Goal: Information Seeking & Learning: Learn about a topic

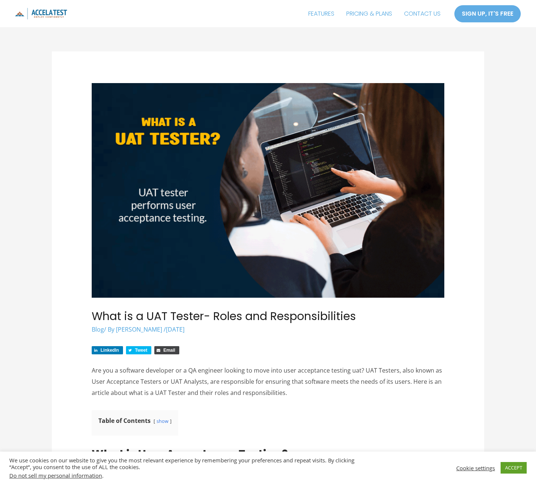
drag, startPoint x: 459, startPoint y: 0, endPoint x: 484, endPoint y: 48, distance: 54.0
drag, startPoint x: 504, startPoint y: 0, endPoint x: 218, endPoint y: 72, distance: 294.4
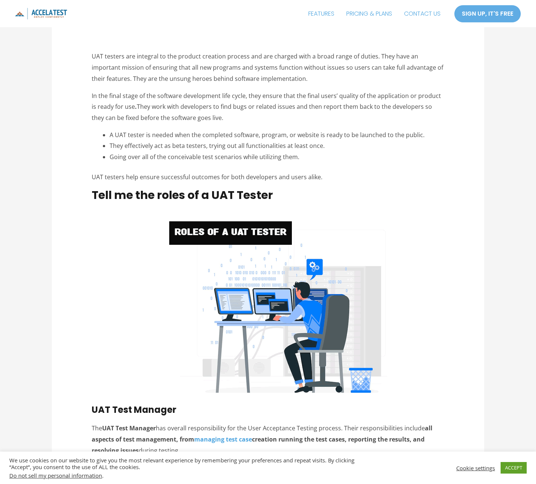
scroll to position [820, 0]
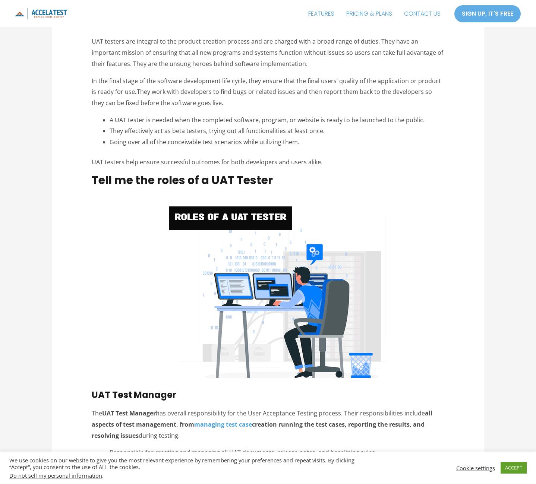
drag, startPoint x: 194, startPoint y: 370, endPoint x: 129, endPoint y: 328, distance: 76.9
click at [513, 466] on link "ACCEPT" at bounding box center [514, 468] width 26 height 12
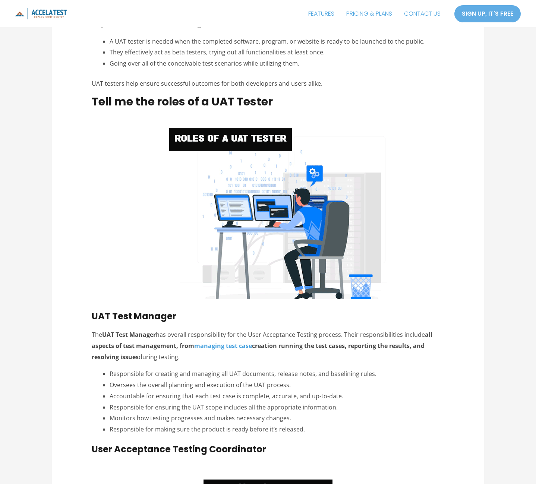
scroll to position [1044, 0]
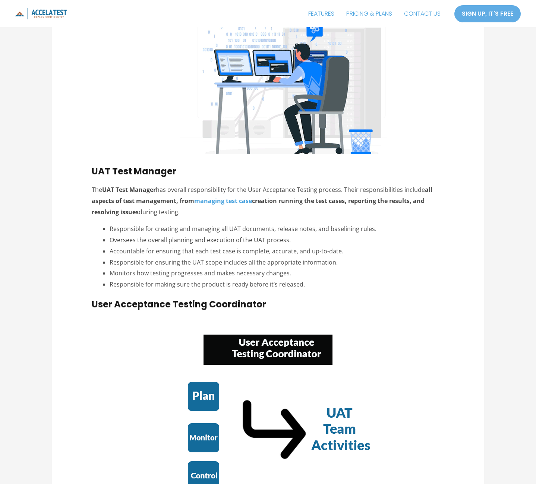
click at [112, 211] on strong "all aspects of test management, from managing test case creation running the te…" at bounding box center [262, 201] width 341 height 30
drag, startPoint x: 91, startPoint y: 171, endPoint x: 314, endPoint y: 281, distance: 248.2
copy div "UAT Test Manager The UAT Test Manager has overall responsibility for the User A…"
click at [314, 281] on li "Responsible for making sure the product is ready before it’s released." at bounding box center [277, 284] width 335 height 11
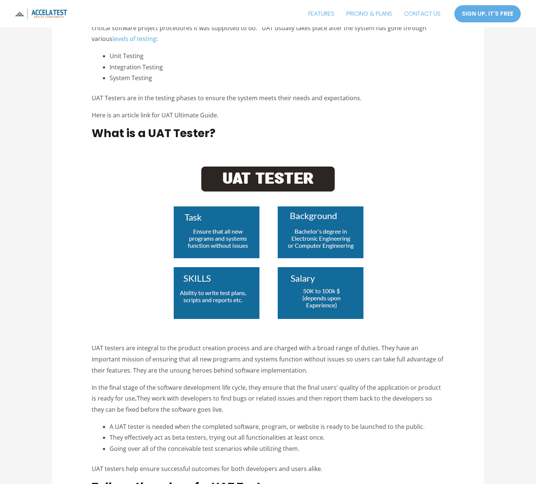
scroll to position [522, 0]
